Goal: Transaction & Acquisition: Download file/media

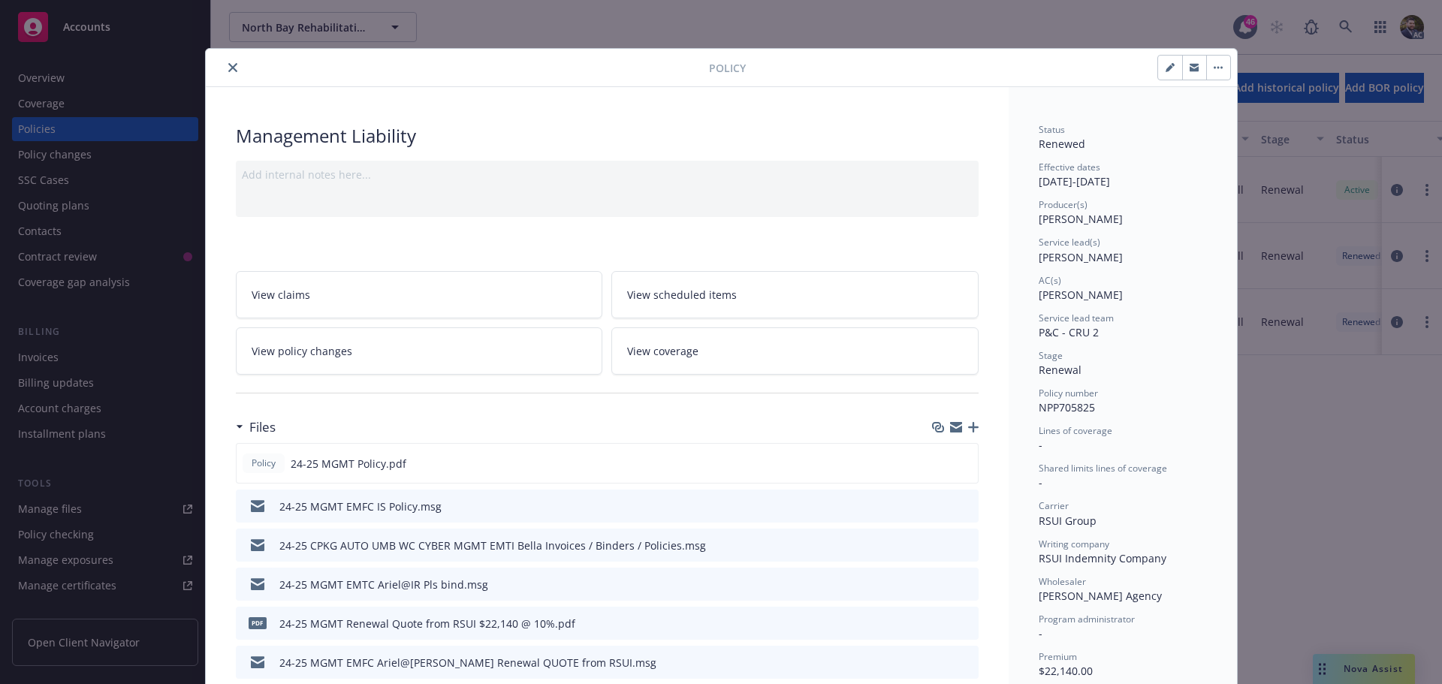
drag, startPoint x: 224, startPoint y: 62, endPoint x: 239, endPoint y: 63, distance: 15.0
click at [225, 63] on button "close" at bounding box center [233, 68] width 18 height 18
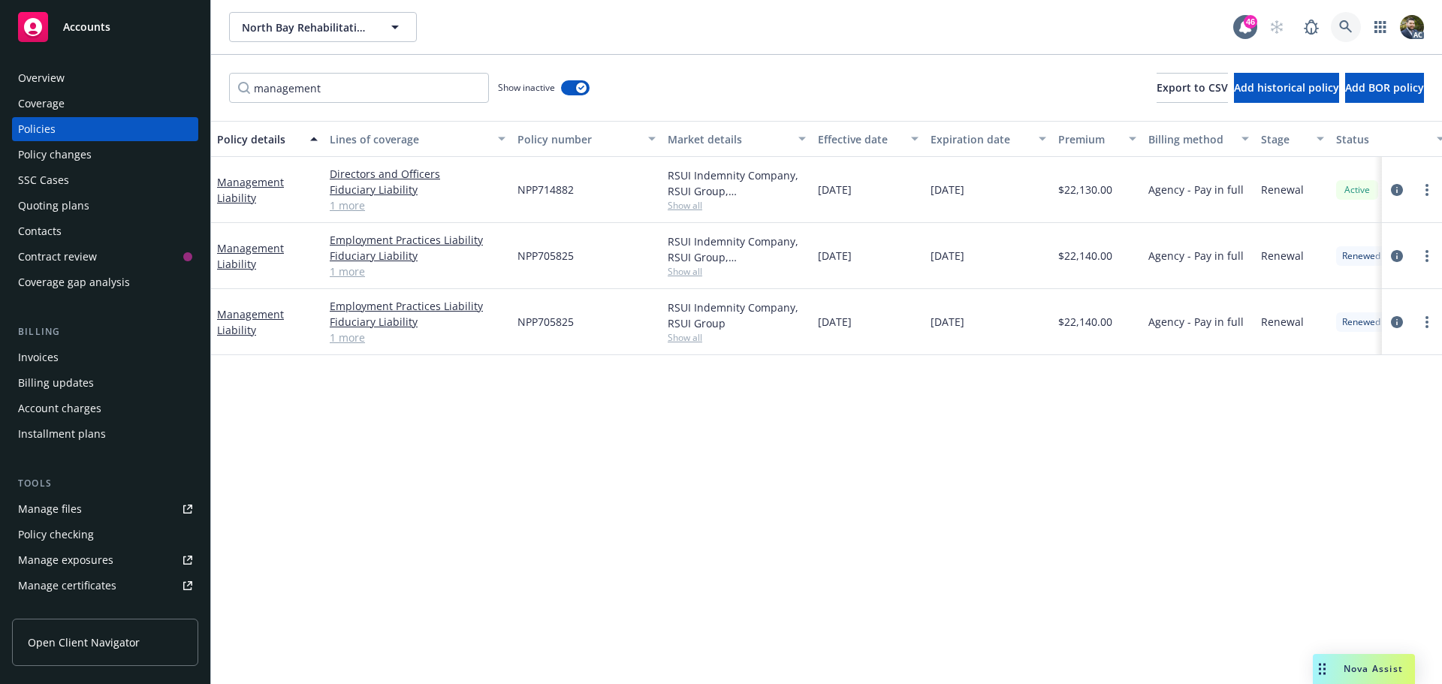
click at [1346, 26] on icon at bounding box center [1346, 27] width 14 height 14
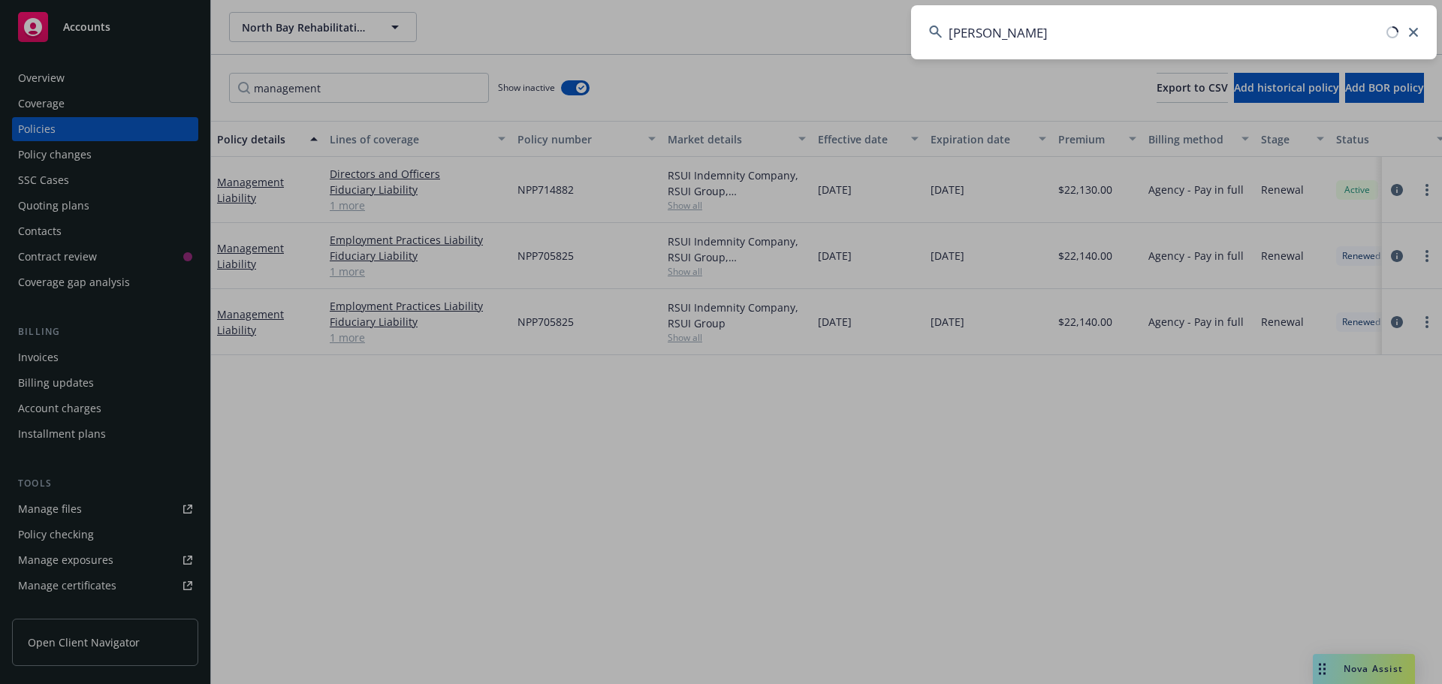
type input "rue gilt"
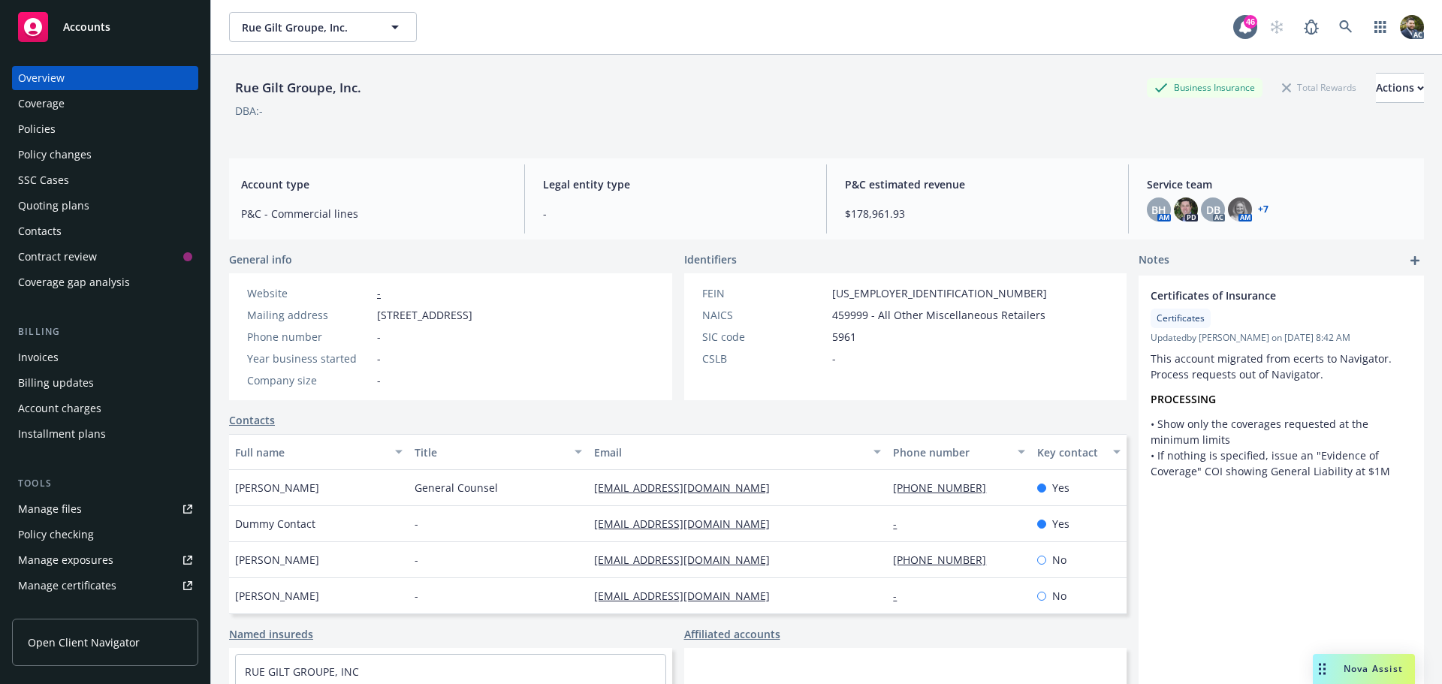
click at [83, 132] on div "Policies" at bounding box center [105, 129] width 174 height 24
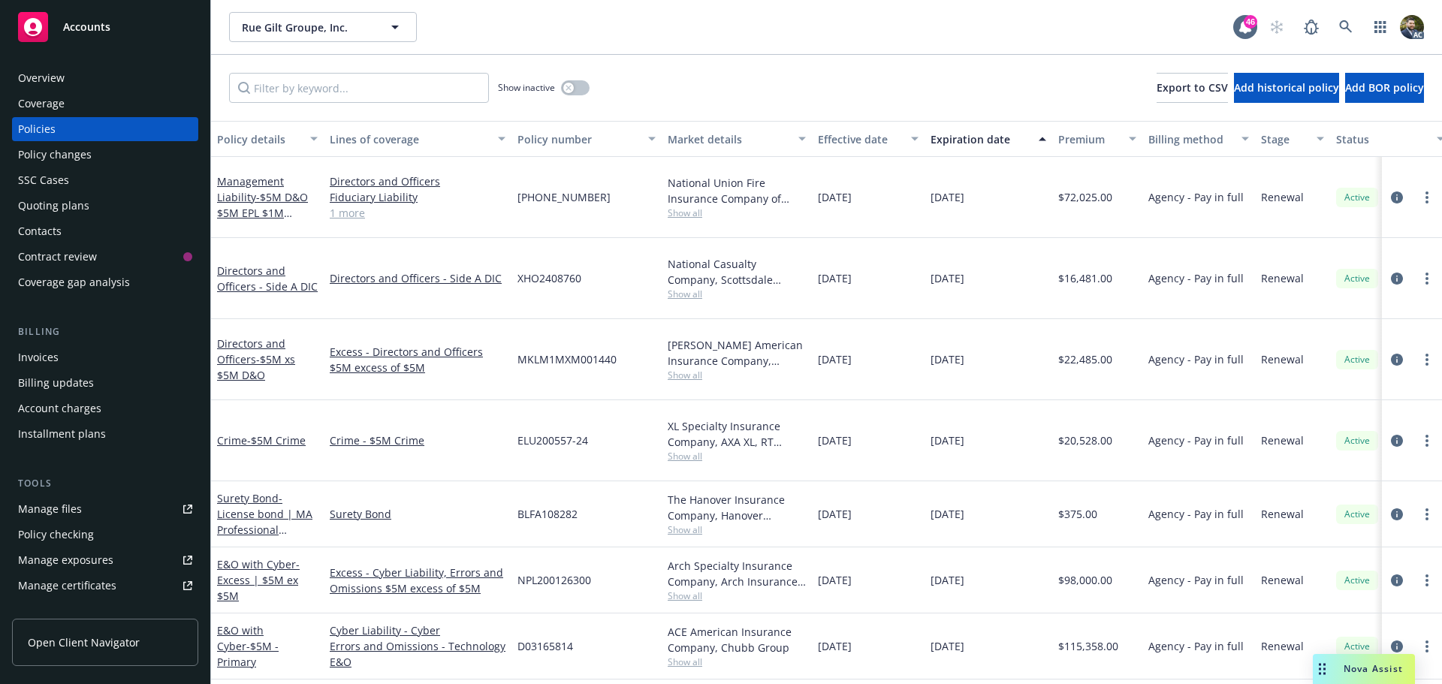
click at [269, 133] on div "Policy details" at bounding box center [259, 139] width 84 height 16
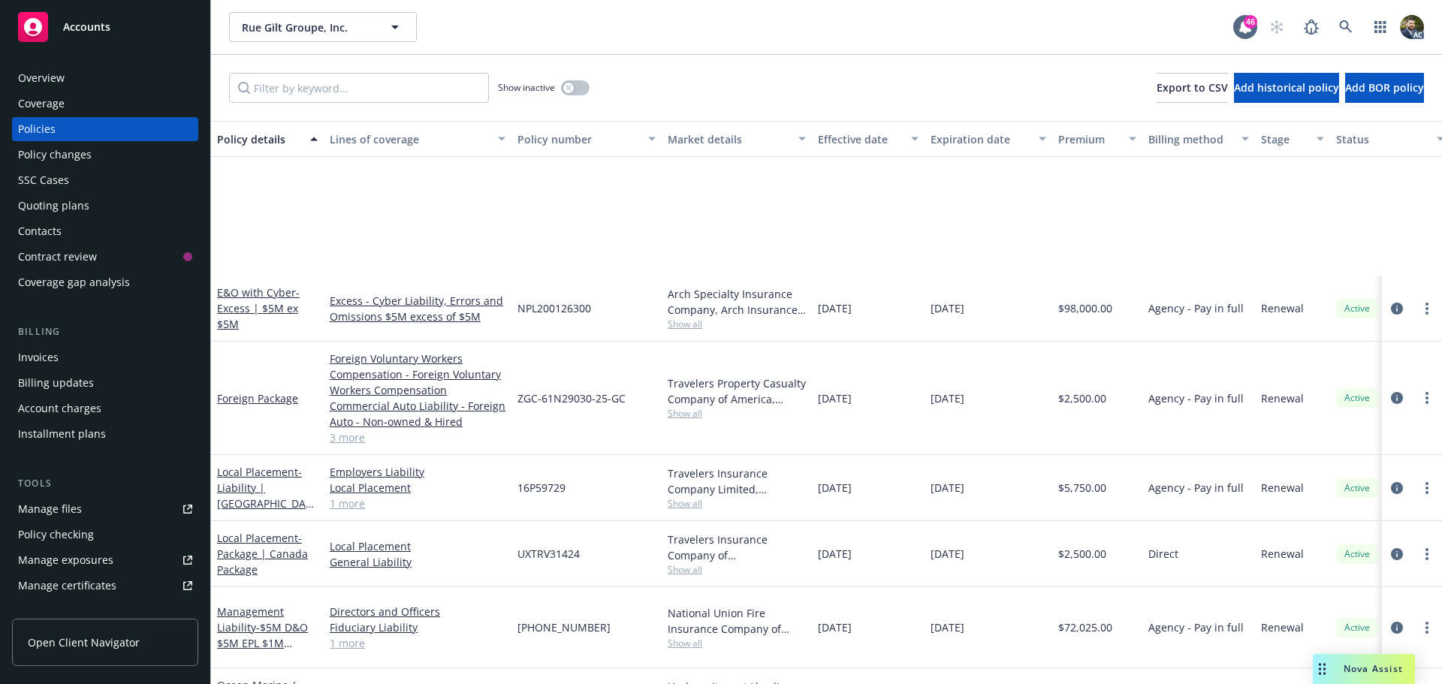
scroll to position [526, 0]
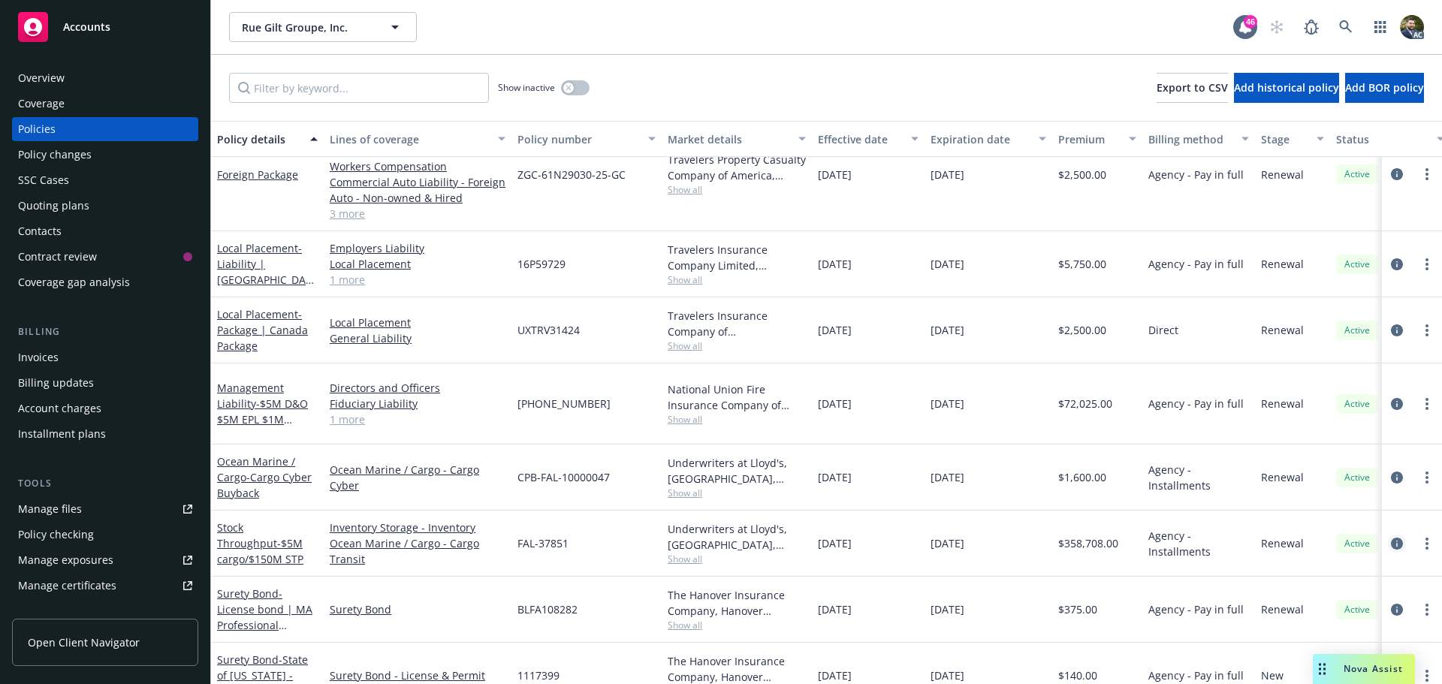
click at [1391, 538] on icon "circleInformation" at bounding box center [1397, 544] width 12 height 12
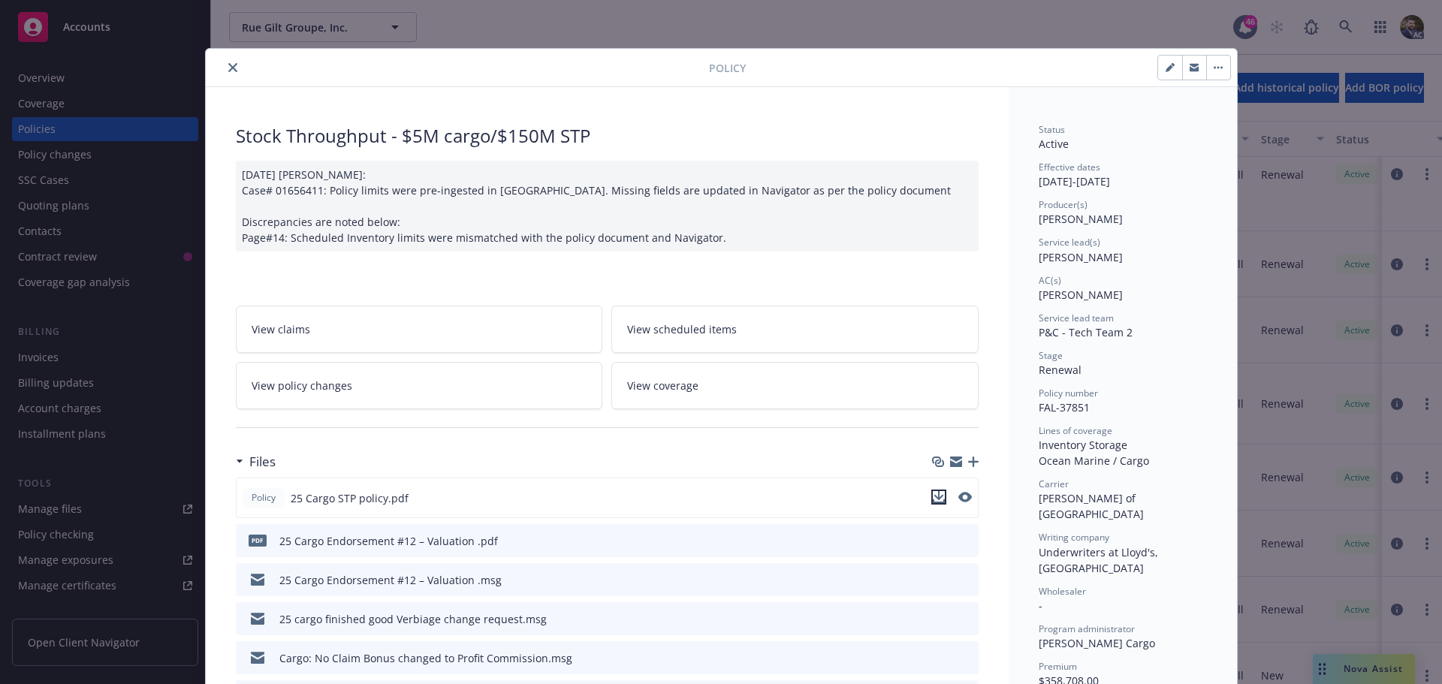
click at [933, 499] on icon "download file" at bounding box center [939, 497] width 12 height 12
click at [933, 538] on icon "download file" at bounding box center [939, 540] width 12 height 12
click at [228, 70] on icon "close" at bounding box center [232, 67] width 9 height 9
